Goal: Task Accomplishment & Management: Manage account settings

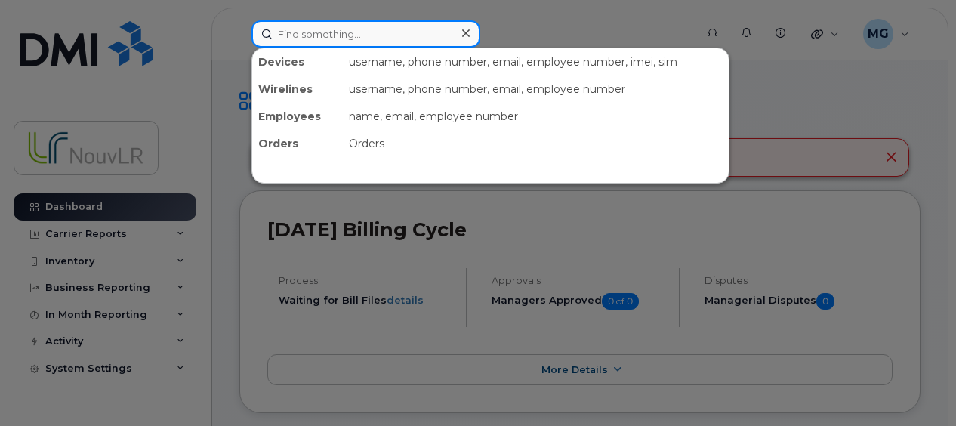
click at [324, 39] on input at bounding box center [366, 33] width 229 height 27
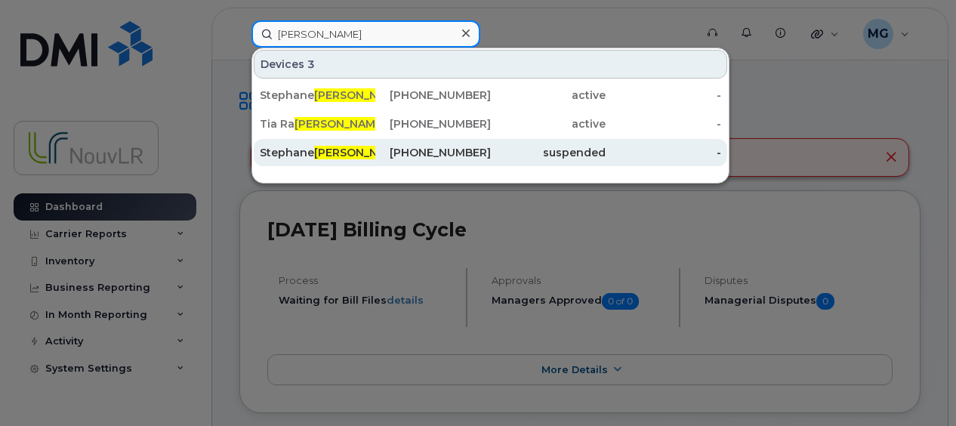
type input "[PERSON_NAME]"
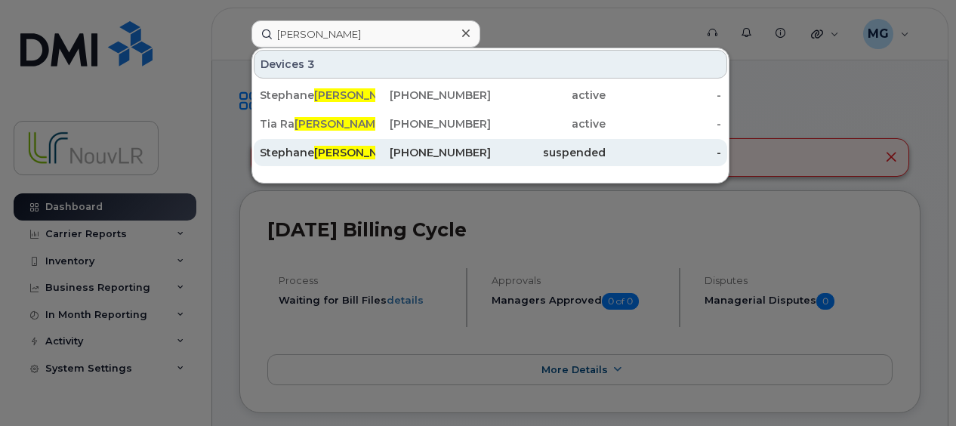
click at [296, 153] on div "[PERSON_NAME] Ipad" at bounding box center [318, 152] width 116 height 15
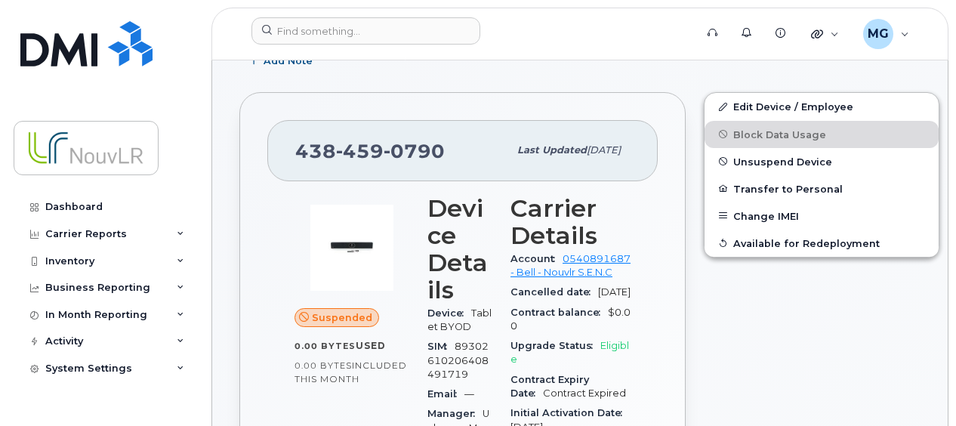
scroll to position [265, 0]
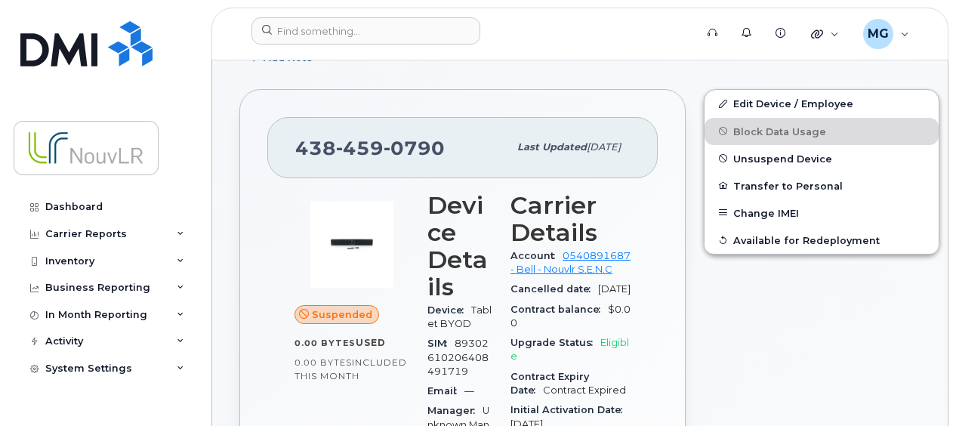
click at [327, 310] on span "Suspended" at bounding box center [342, 314] width 60 height 14
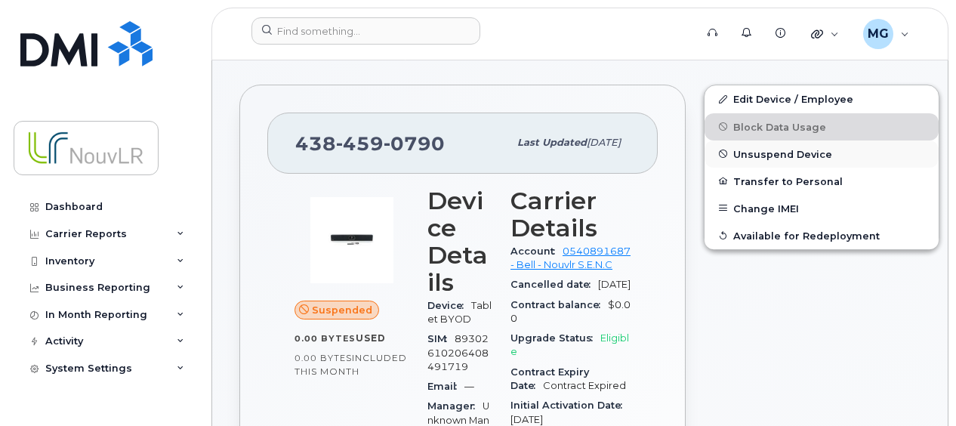
click at [733, 150] on span "Unsuspend Device" at bounding box center [782, 153] width 99 height 11
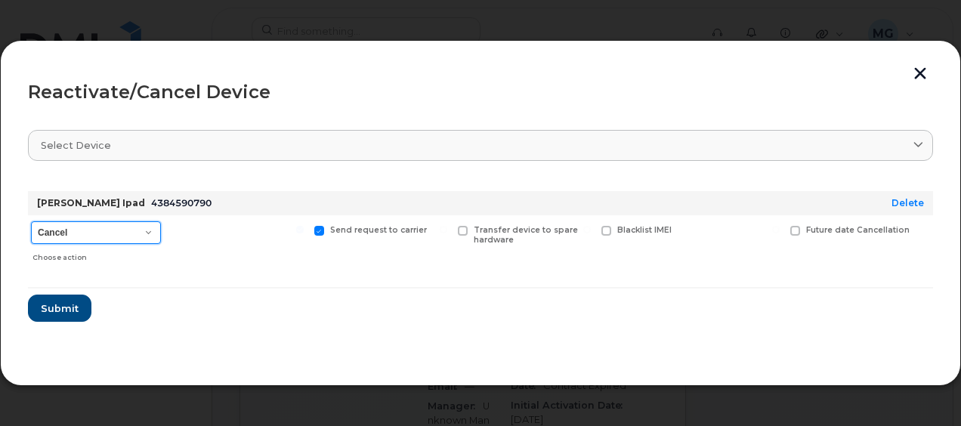
click at [151, 230] on select "Cancel Suspend - Extend Suspension Reactivate" at bounding box center [96, 232] width 130 height 23
select select "[object Object]"
click at [31, 221] on select "Cancel Suspend - Extend Suspension Reactivate" at bounding box center [96, 232] width 130 height 23
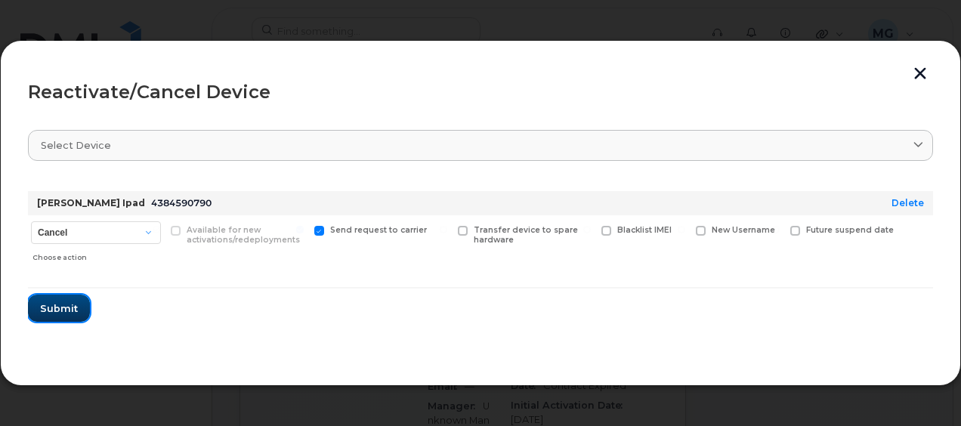
click at [65, 303] on span "Submit" at bounding box center [59, 308] width 38 height 14
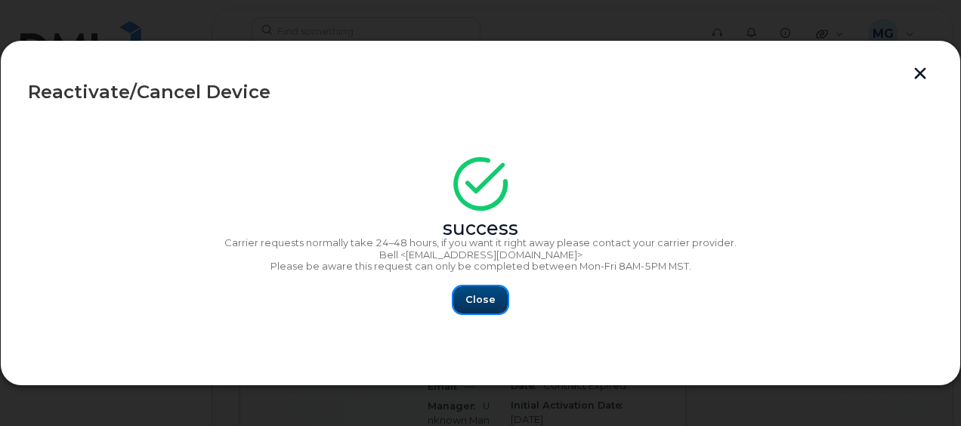
click at [479, 298] on span "Close" at bounding box center [480, 299] width 30 height 14
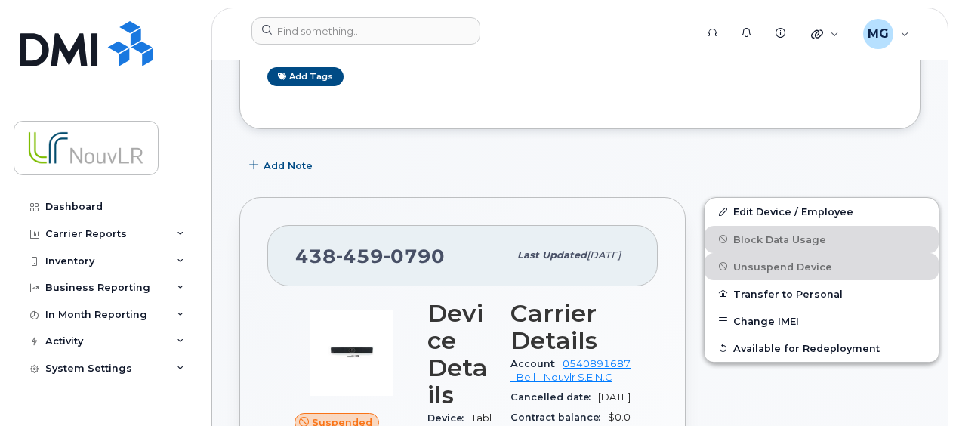
scroll to position [158, 0]
drag, startPoint x: 440, startPoint y: 249, endPoint x: 286, endPoint y: 250, distance: 154.1
click at [286, 250] on div "[PHONE_NUMBER] Last updated [DATE]" at bounding box center [462, 254] width 391 height 60
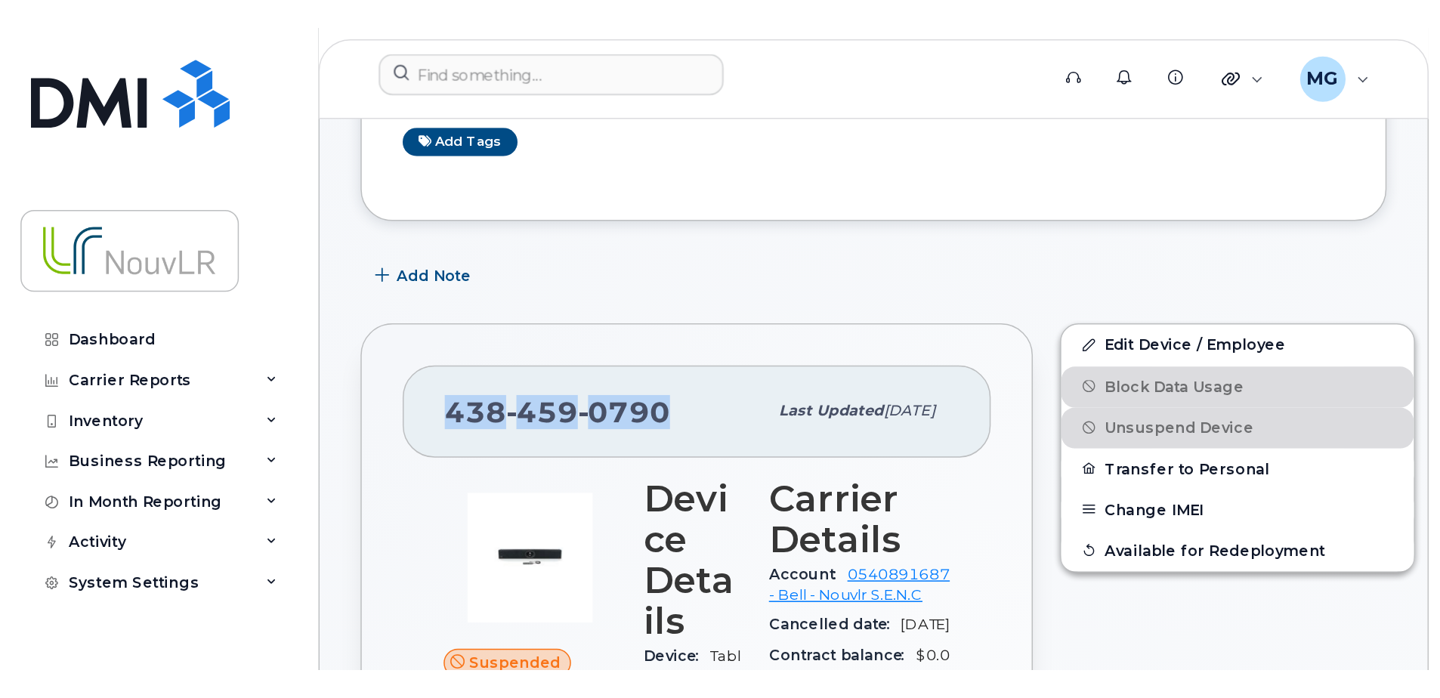
scroll to position [0, 0]
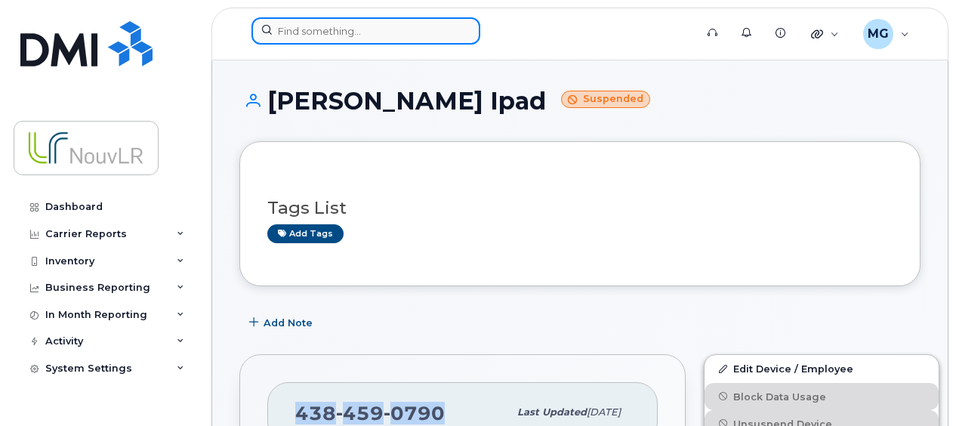
click at [303, 29] on input at bounding box center [366, 30] width 229 height 27
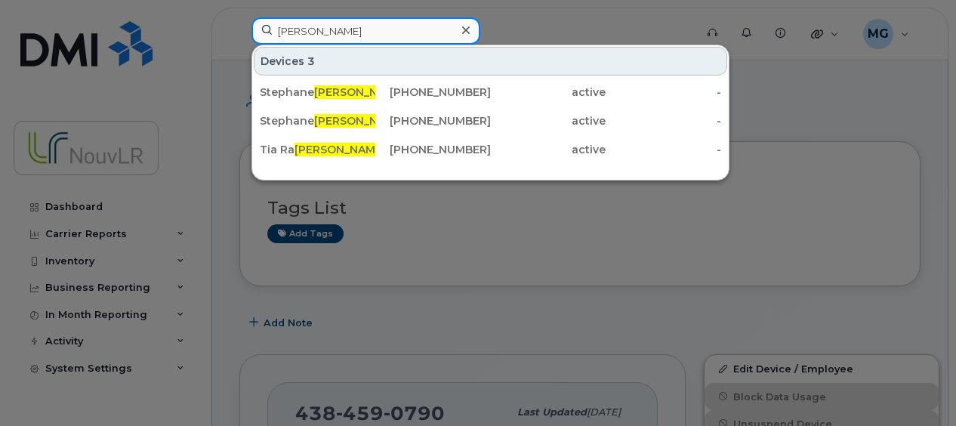
type input "[PERSON_NAME]"
